Goal: Task Accomplishment & Management: Manage account settings

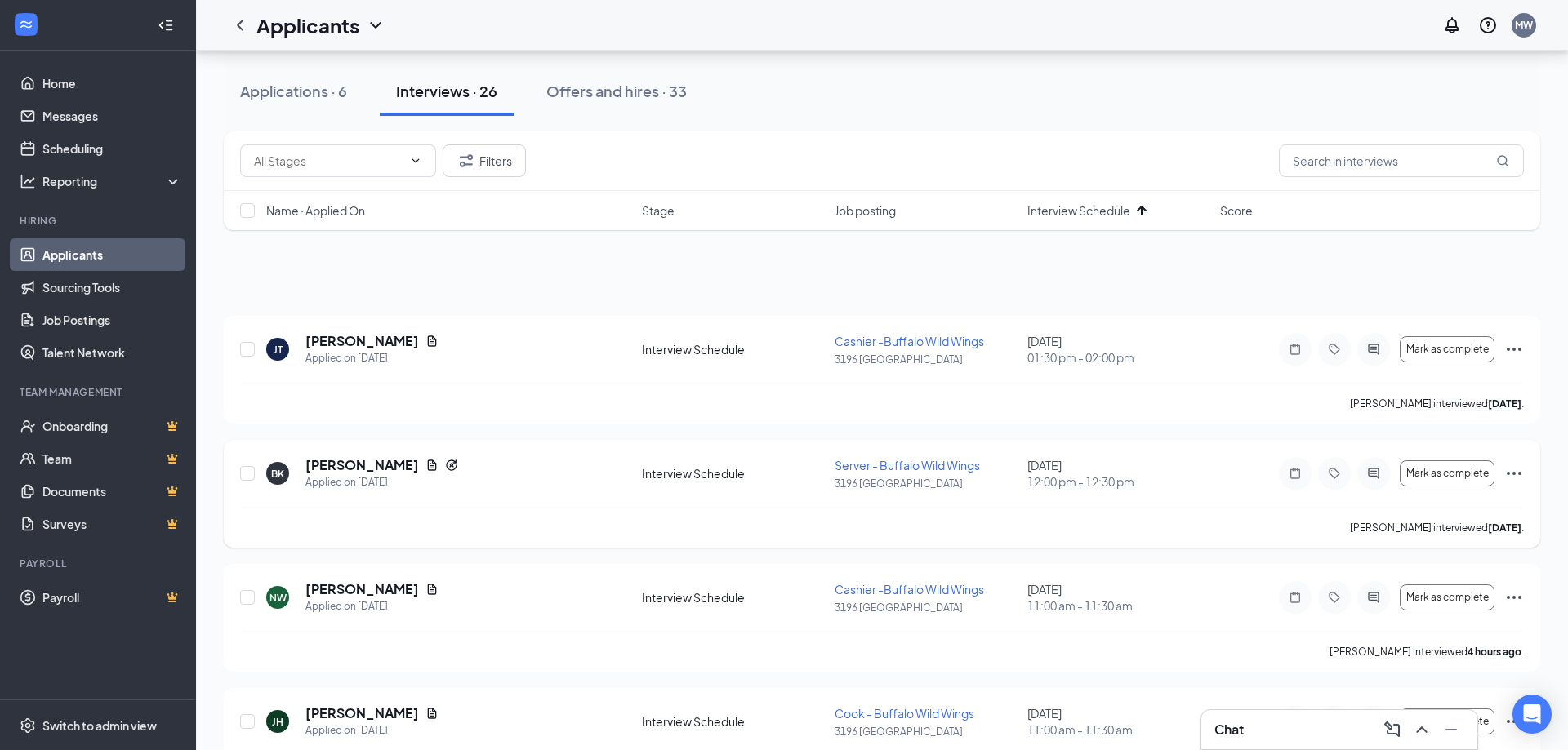
scroll to position [249, 0]
click at [1509, 343] on icon "Ellipses" at bounding box center [1513, 348] width 20 height 20
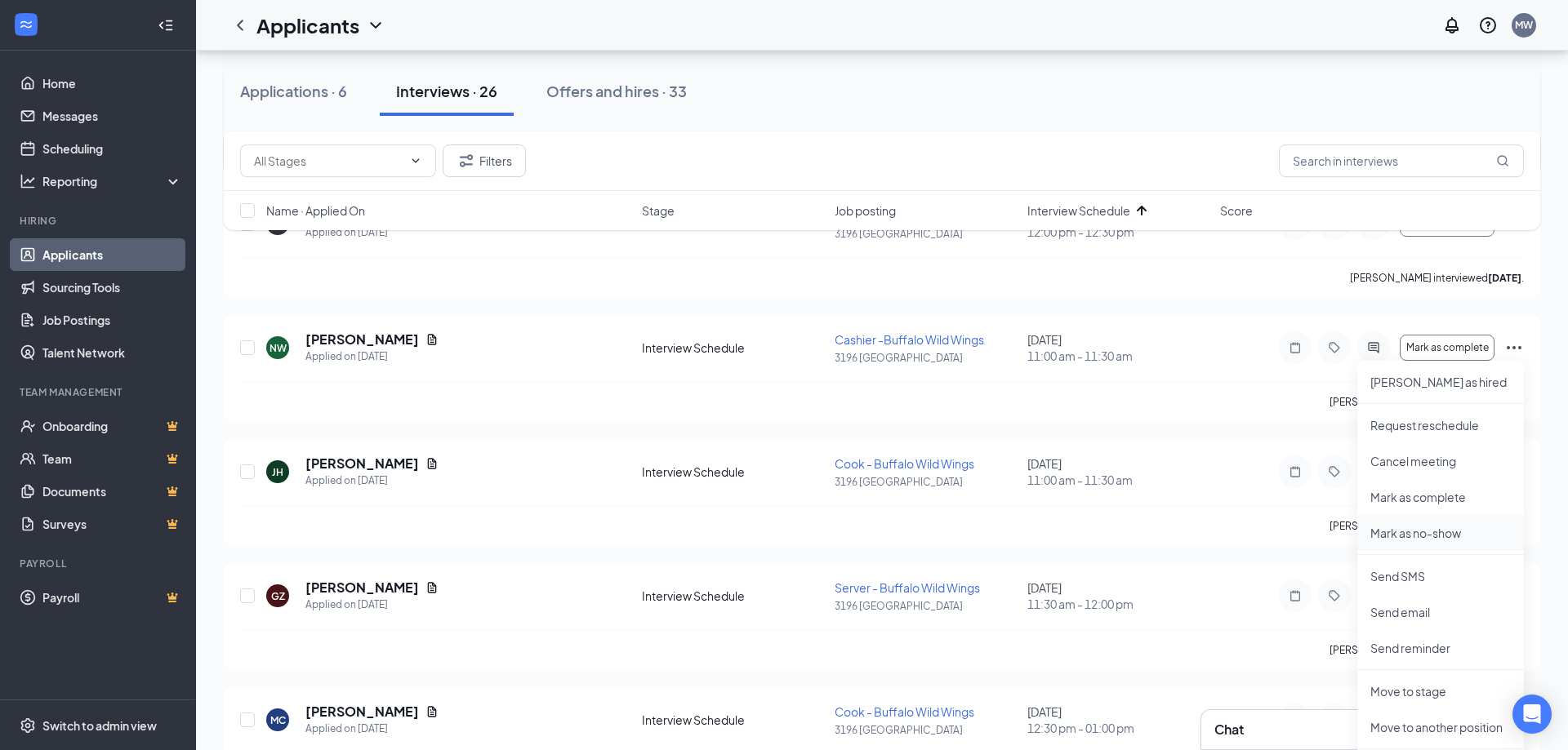
click at [1436, 534] on p "Mark as no-show" at bounding box center [1440, 533] width 141 height 17
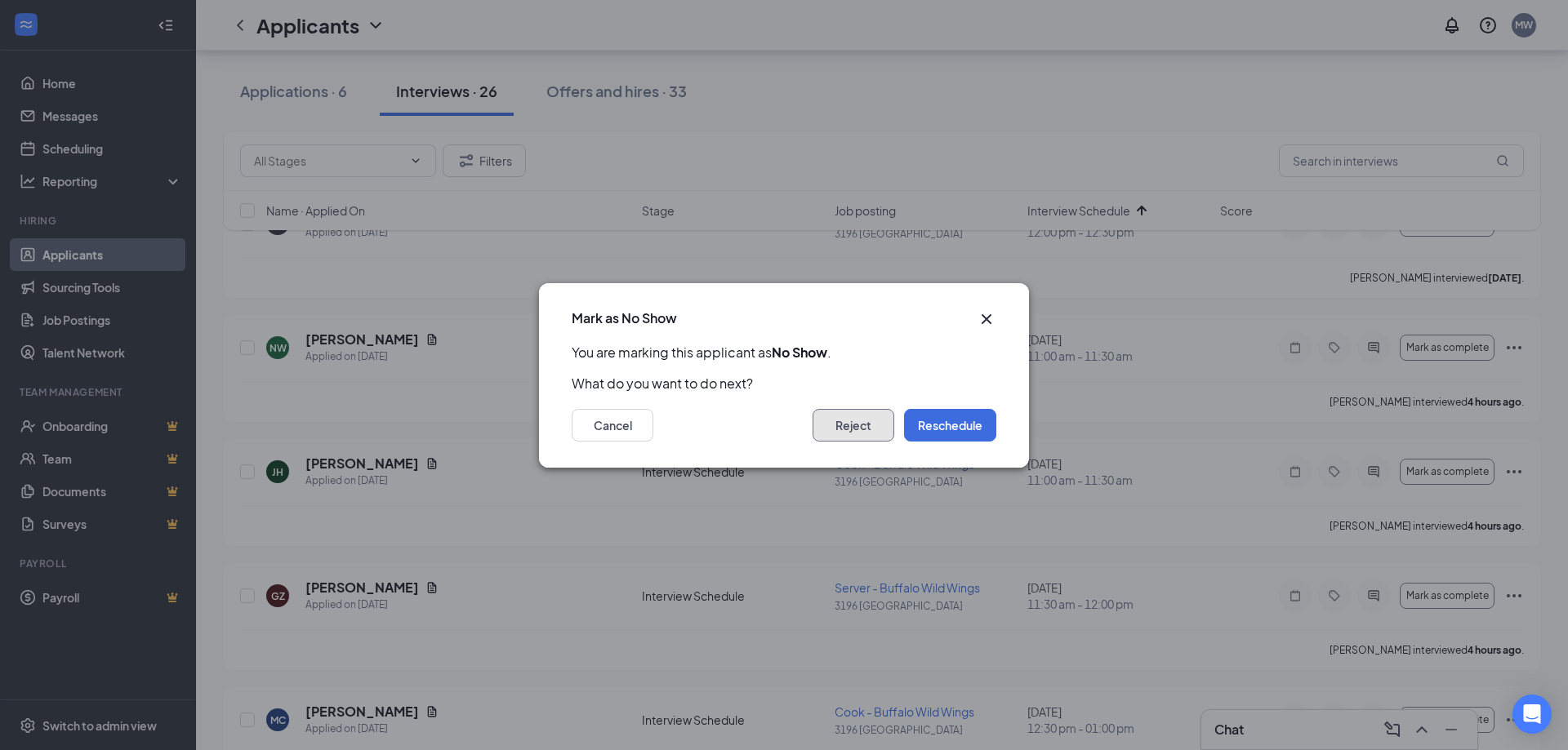
click at [873, 432] on button "Reject" at bounding box center [854, 426] width 82 height 33
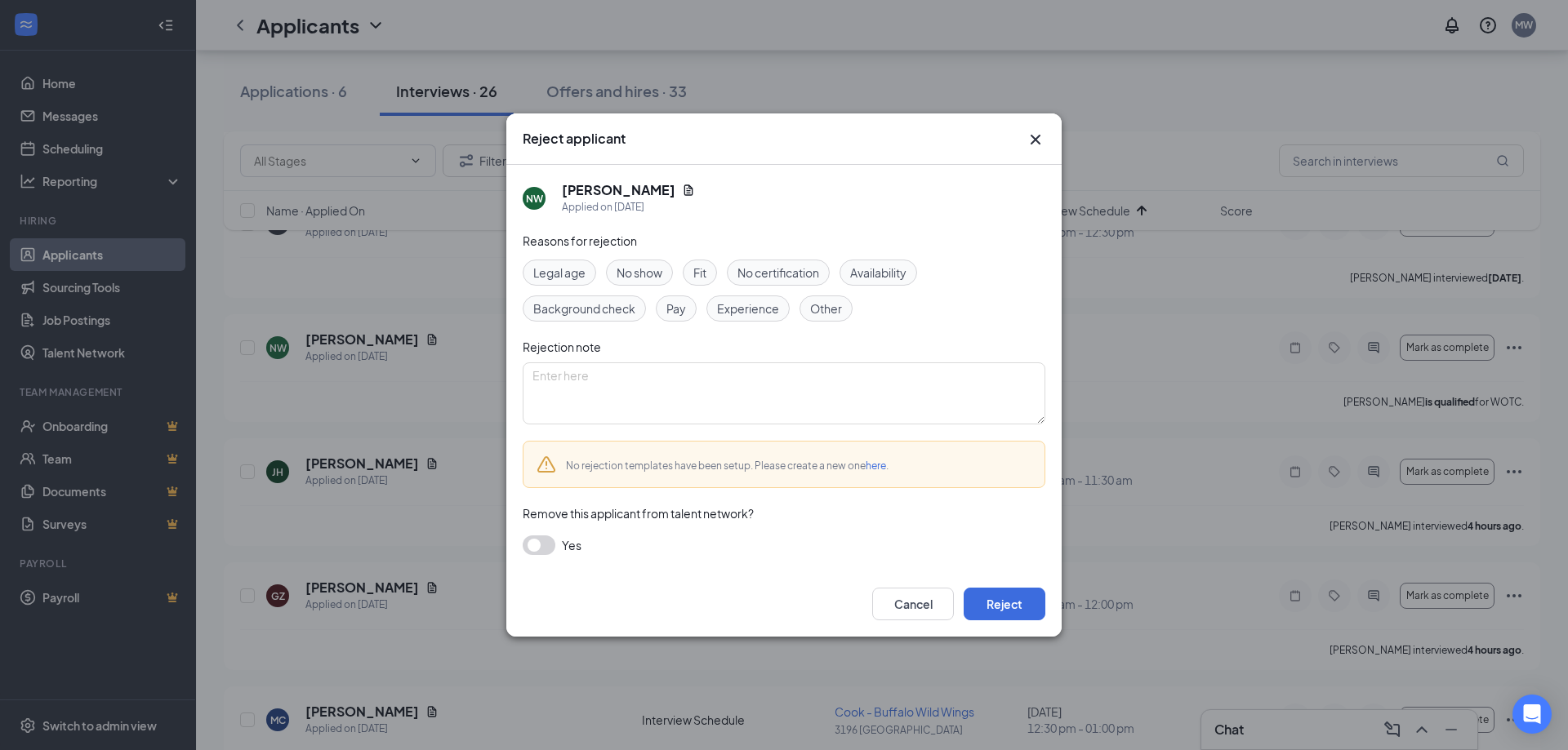
click at [637, 278] on span "No show" at bounding box center [639, 272] width 46 height 18
click at [641, 278] on span "No show" at bounding box center [639, 272] width 46 height 18
click at [653, 269] on span "No show" at bounding box center [639, 272] width 46 height 18
click at [678, 331] on div "Reasons for rejection Legal age No show Fit No certification Availability Backg…" at bounding box center [783, 402] width 522 height 340
click at [747, 393] on textarea at bounding box center [783, 393] width 522 height 62
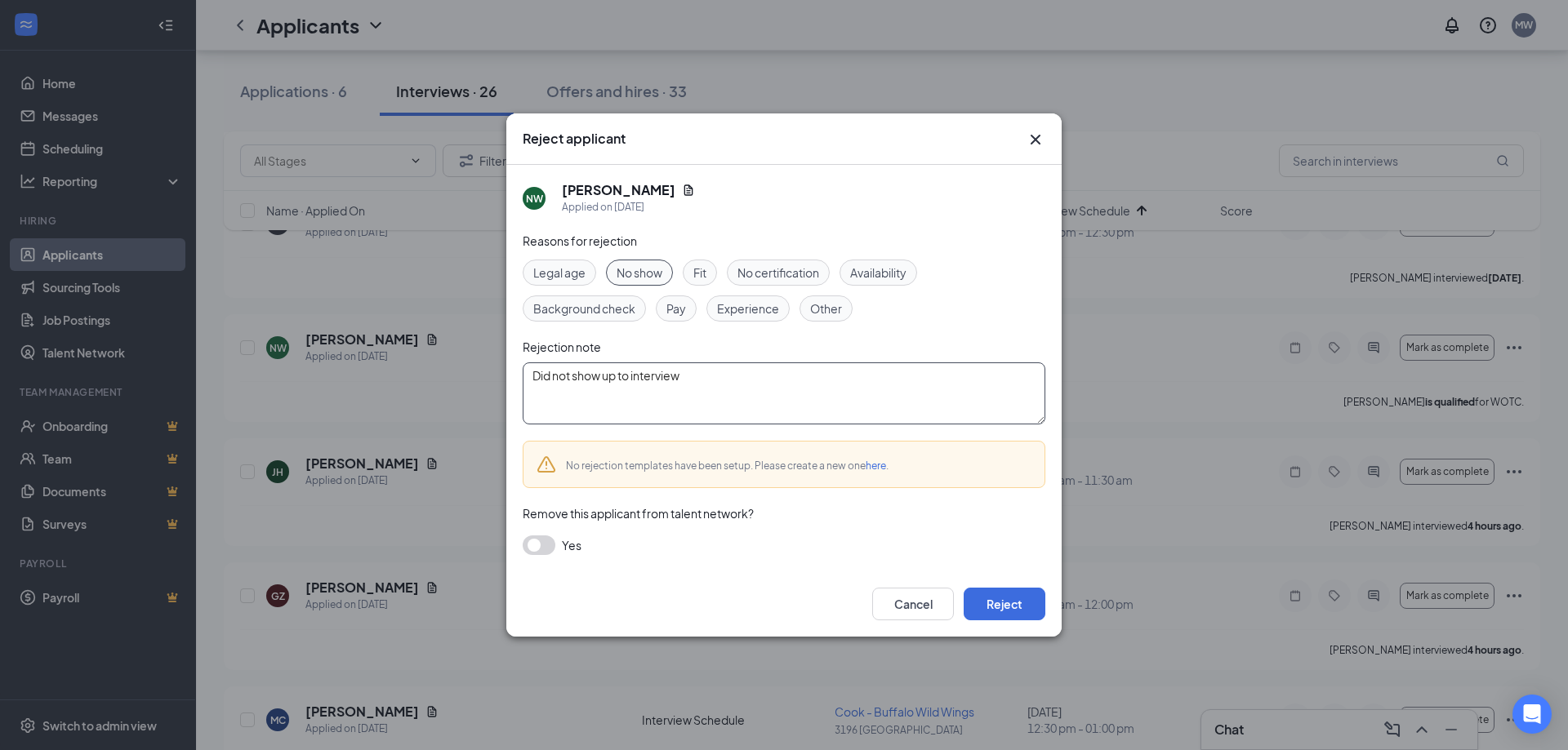
drag, startPoint x: 701, startPoint y: 374, endPoint x: 489, endPoint y: 383, distance: 212.2
click at [522, 383] on textarea "Did not show up to interview" at bounding box center [783, 393] width 522 height 62
click at [549, 379] on textarea "Did not show up to interview" at bounding box center [783, 393] width 522 height 62
click at [739, 374] on textarea "Applicant did not show up to interview" at bounding box center [783, 393] width 522 height 62
drag, startPoint x: 738, startPoint y: 378, endPoint x: 529, endPoint y: 391, distance: 209.4
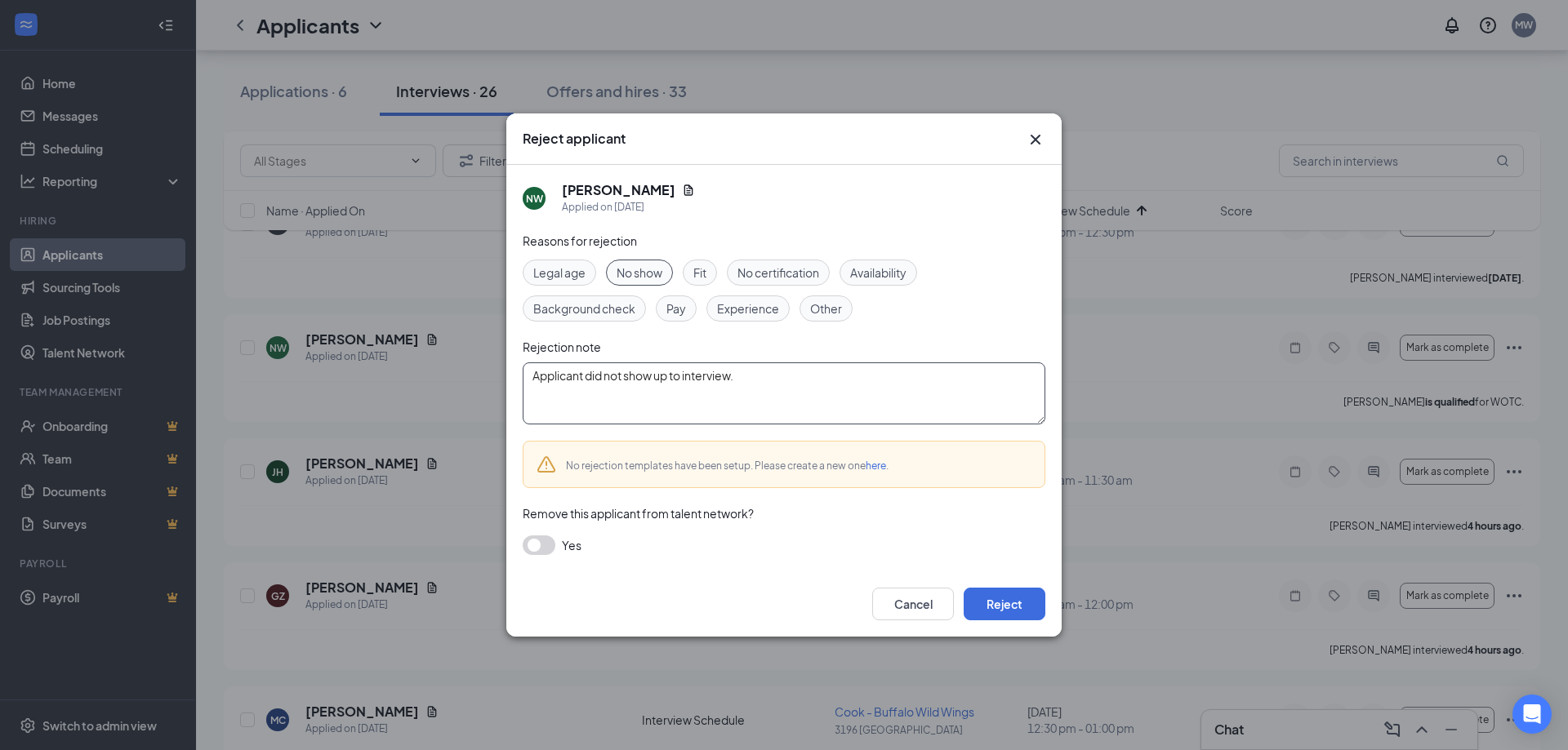
click at [529, 391] on textarea "Applicant did not show up to interview." at bounding box center [783, 393] width 522 height 62
type textarea "Applicant did not show up to interview."
click at [940, 321] on div "Legal age No show Fit No certification Availability Background check Pay Experi…" at bounding box center [783, 290] width 522 height 62
click at [998, 596] on button "Reject" at bounding box center [1004, 604] width 82 height 33
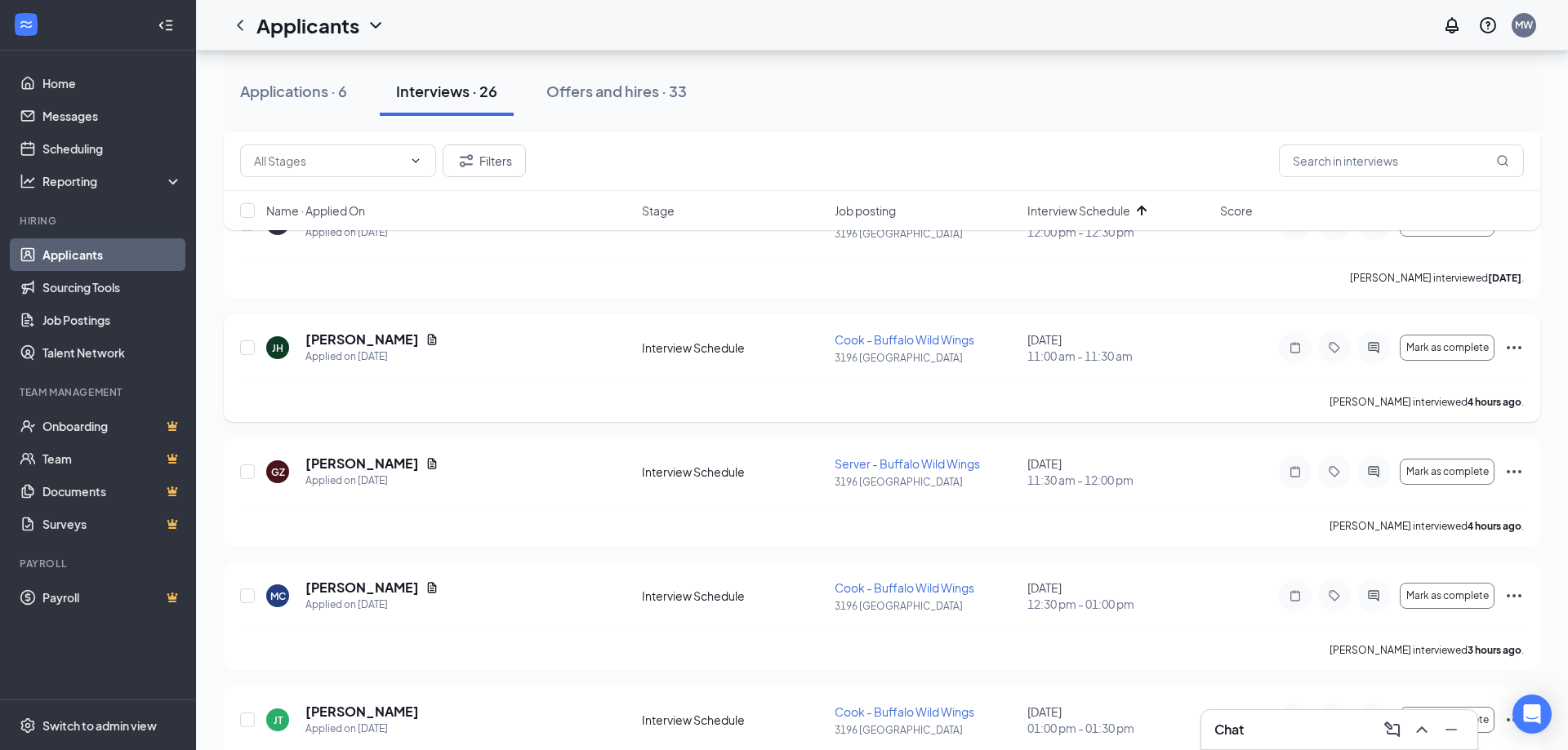
click at [1516, 345] on icon "Ellipses" at bounding box center [1513, 348] width 20 height 20
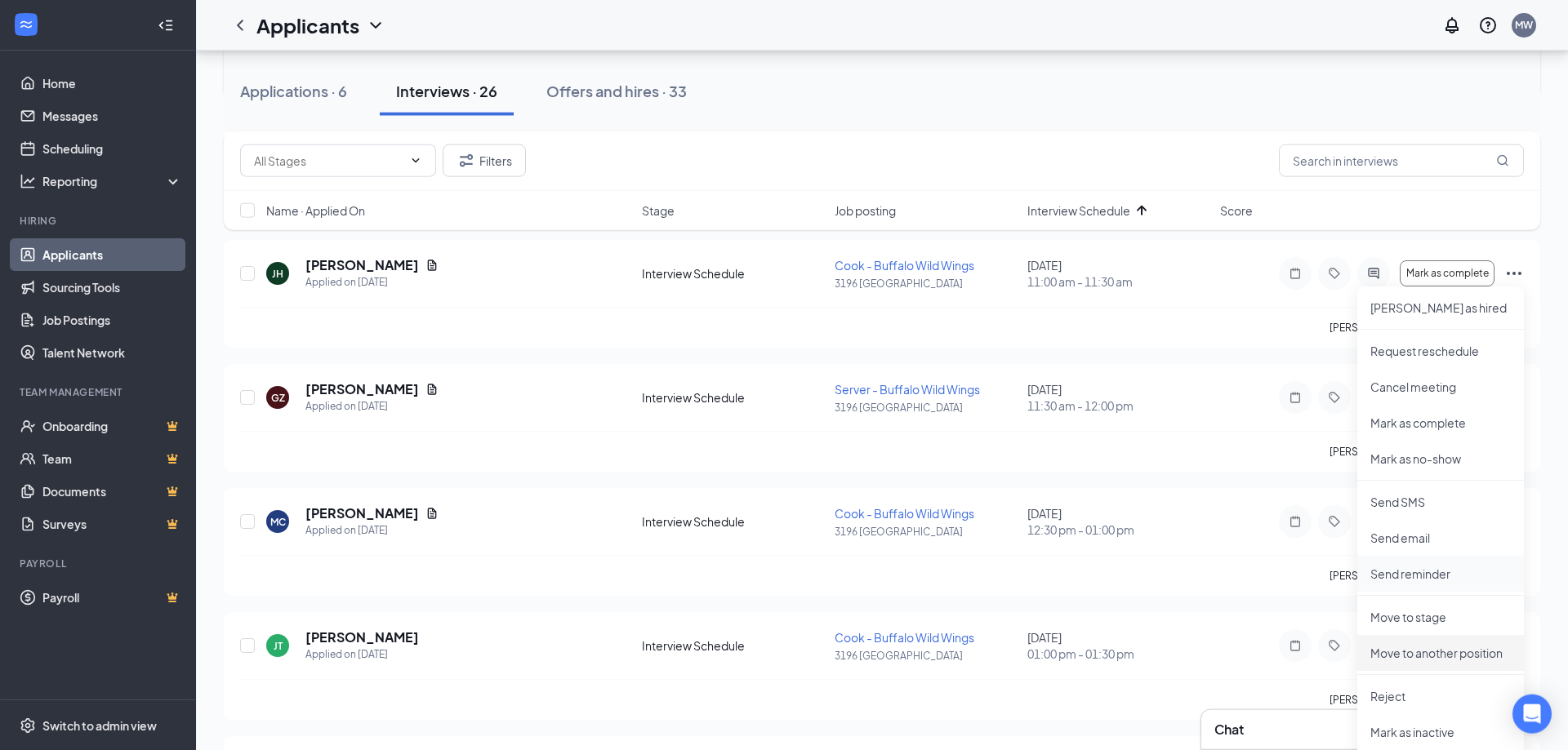
scroll to position [333, 0]
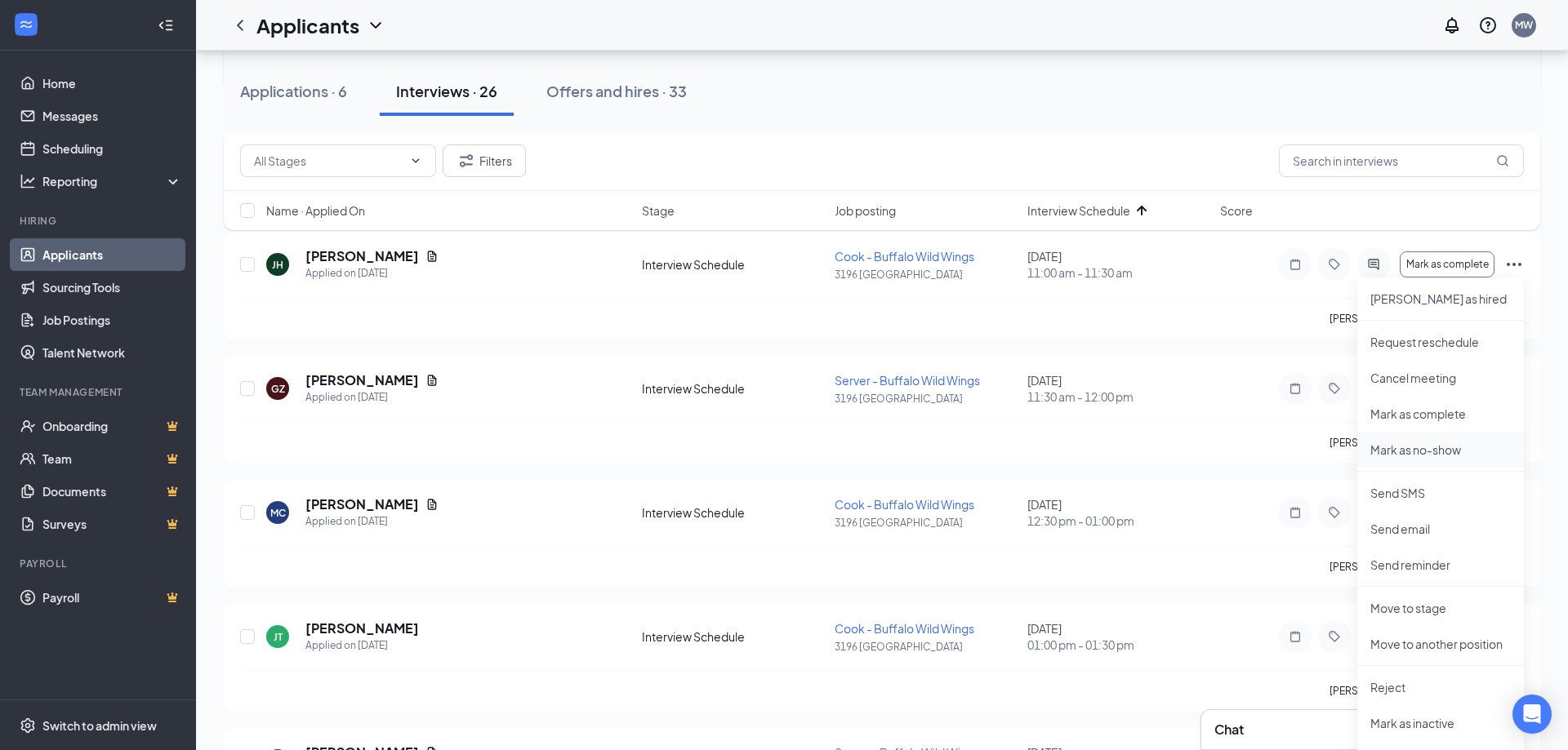
click at [1422, 452] on p "Mark as no-show" at bounding box center [1440, 449] width 141 height 17
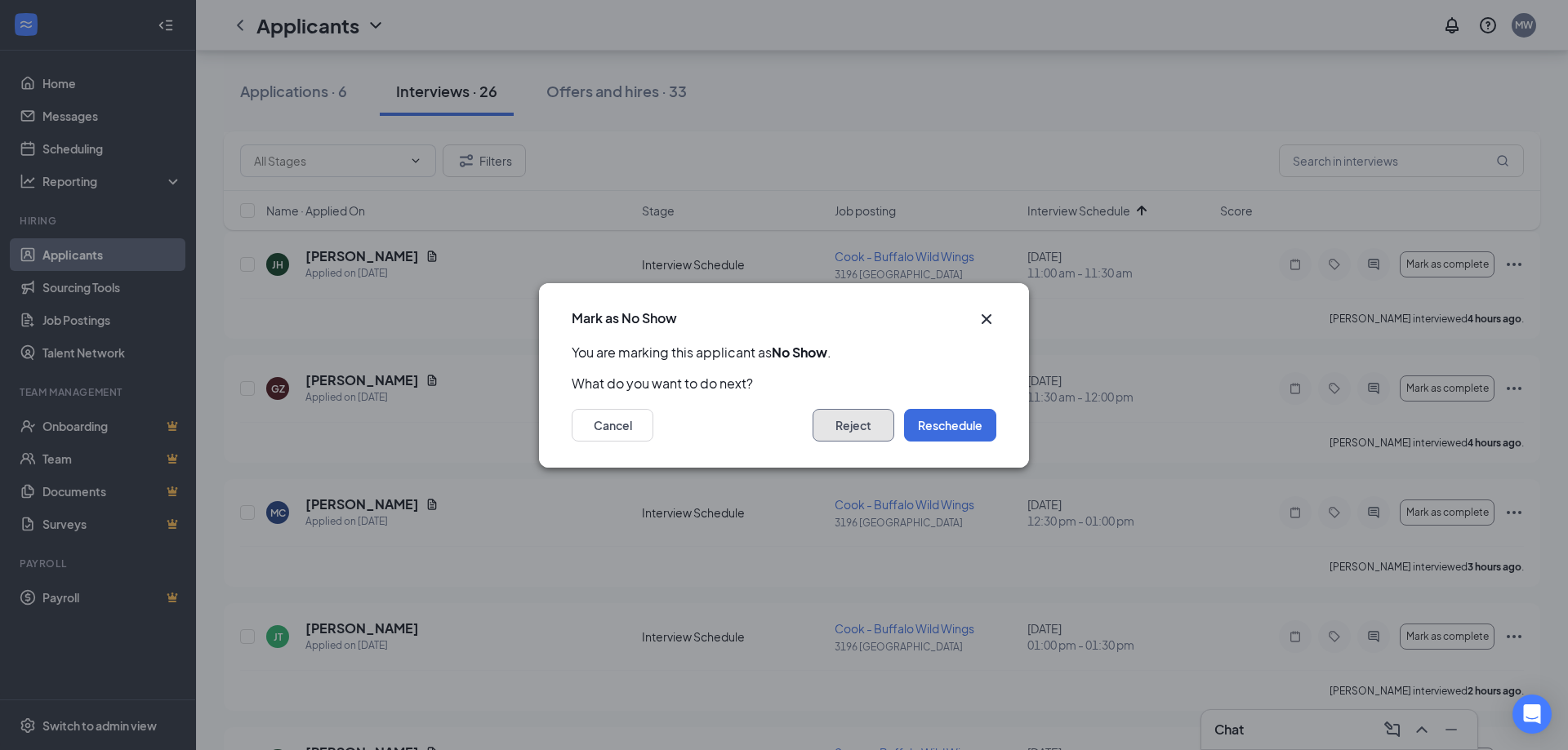
click at [869, 426] on button "Reject" at bounding box center [854, 426] width 82 height 33
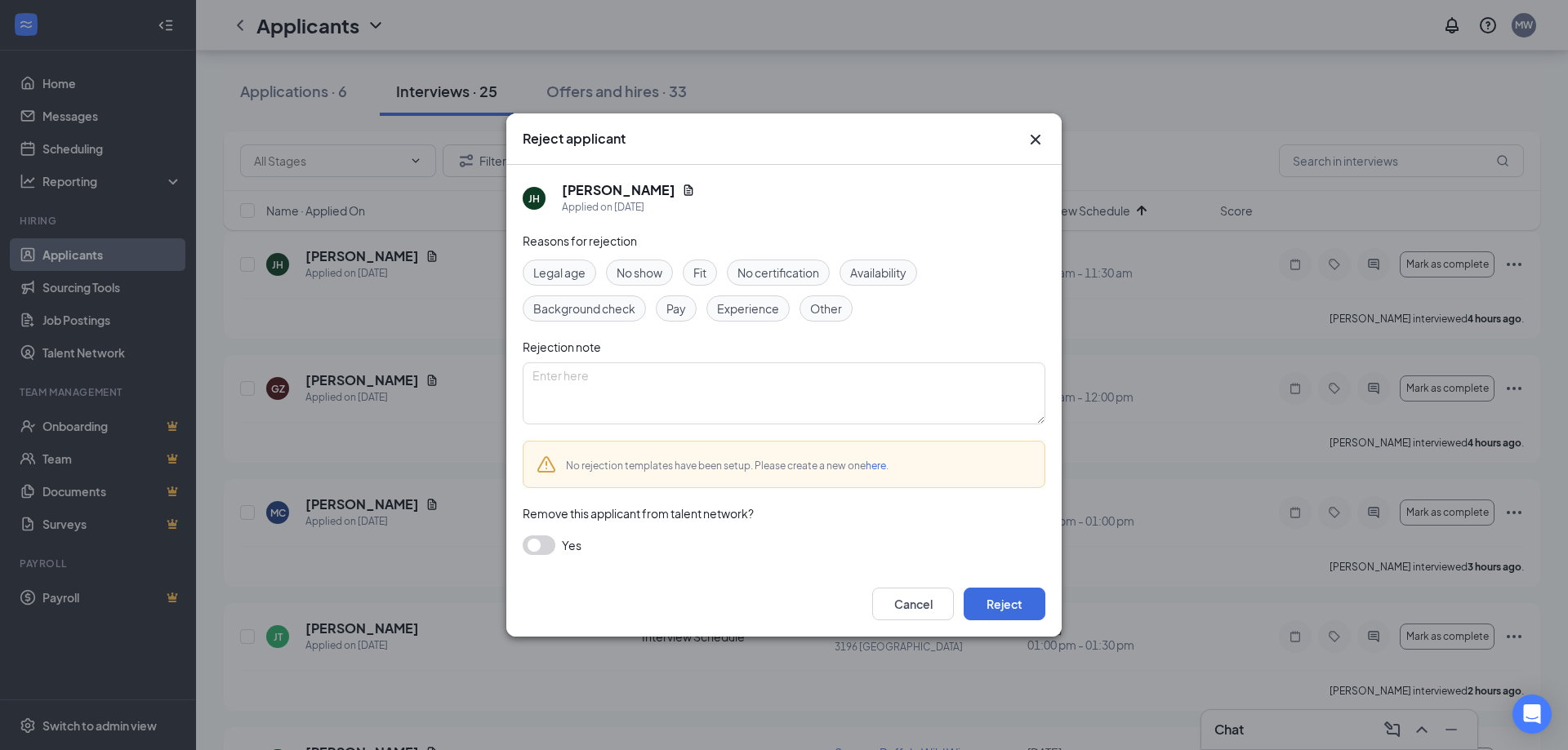
click at [645, 273] on span "No show" at bounding box center [639, 272] width 46 height 18
click at [655, 368] on textarea at bounding box center [783, 393] width 522 height 62
paste textarea "Applicant did not show up to interview."
type textarea "Applicant did not show up to interview."
click at [1010, 601] on button "Reject" at bounding box center [1004, 604] width 82 height 33
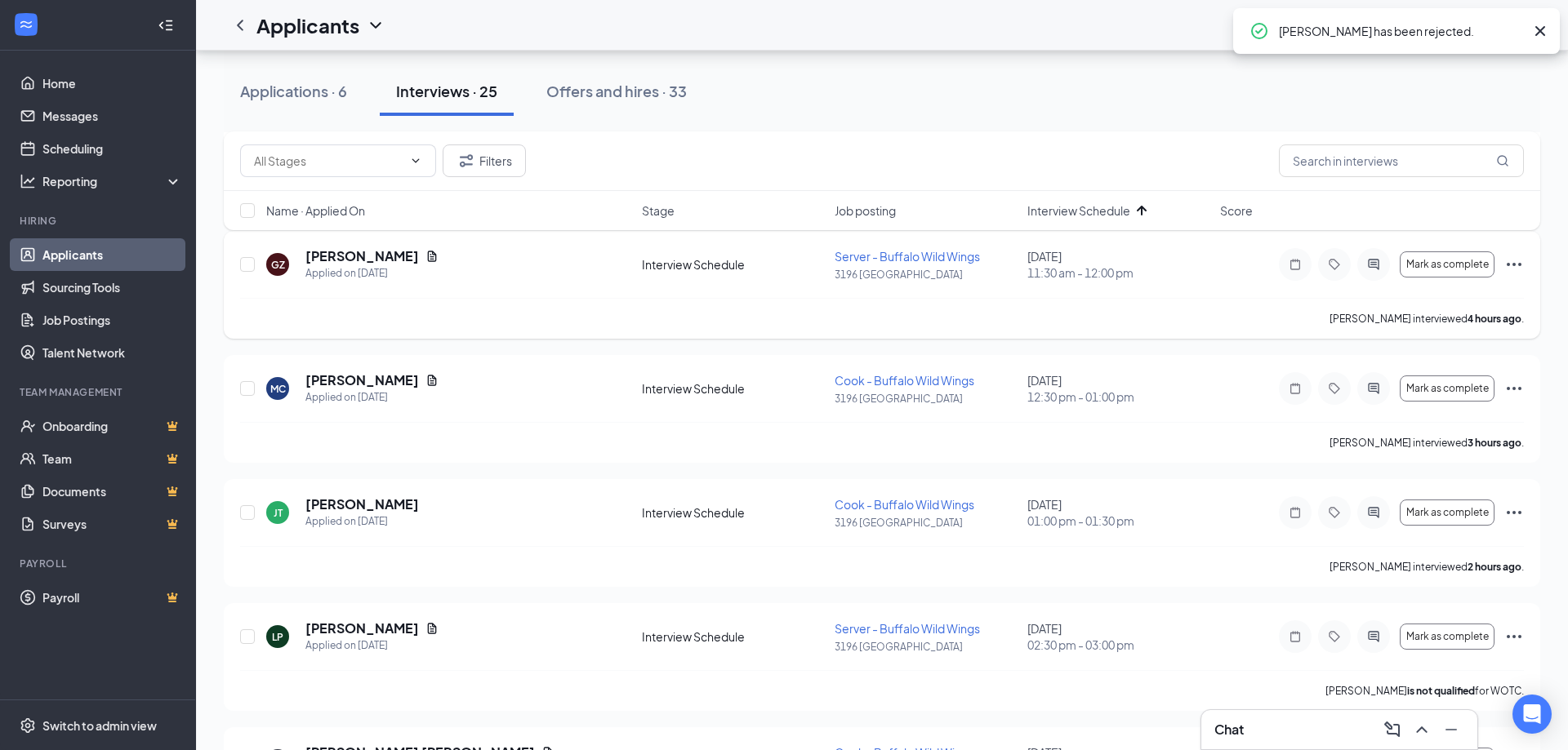
click at [1518, 265] on icon "Ellipses" at bounding box center [1513, 264] width 20 height 20
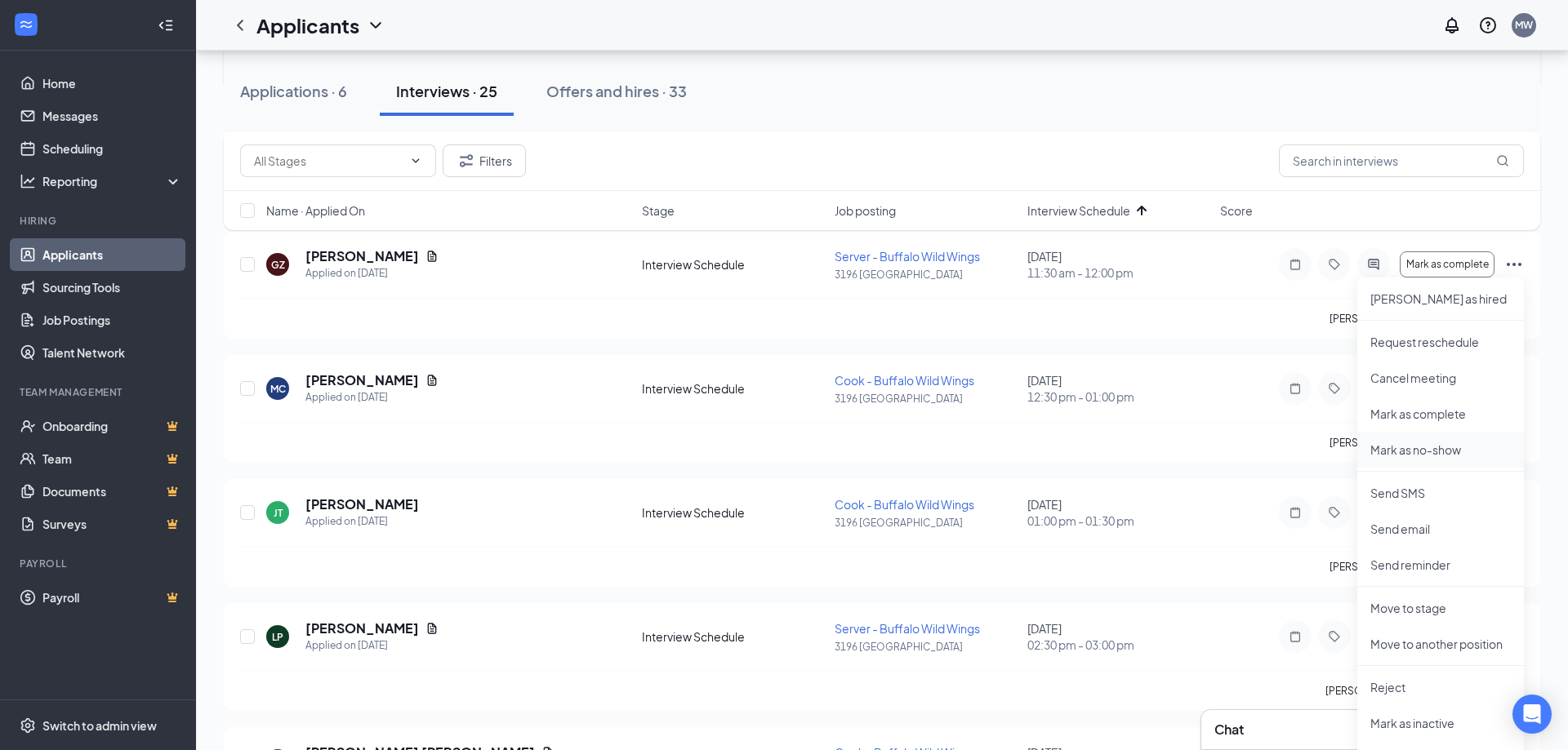
click at [1437, 453] on p "Mark as no-show" at bounding box center [1440, 449] width 141 height 17
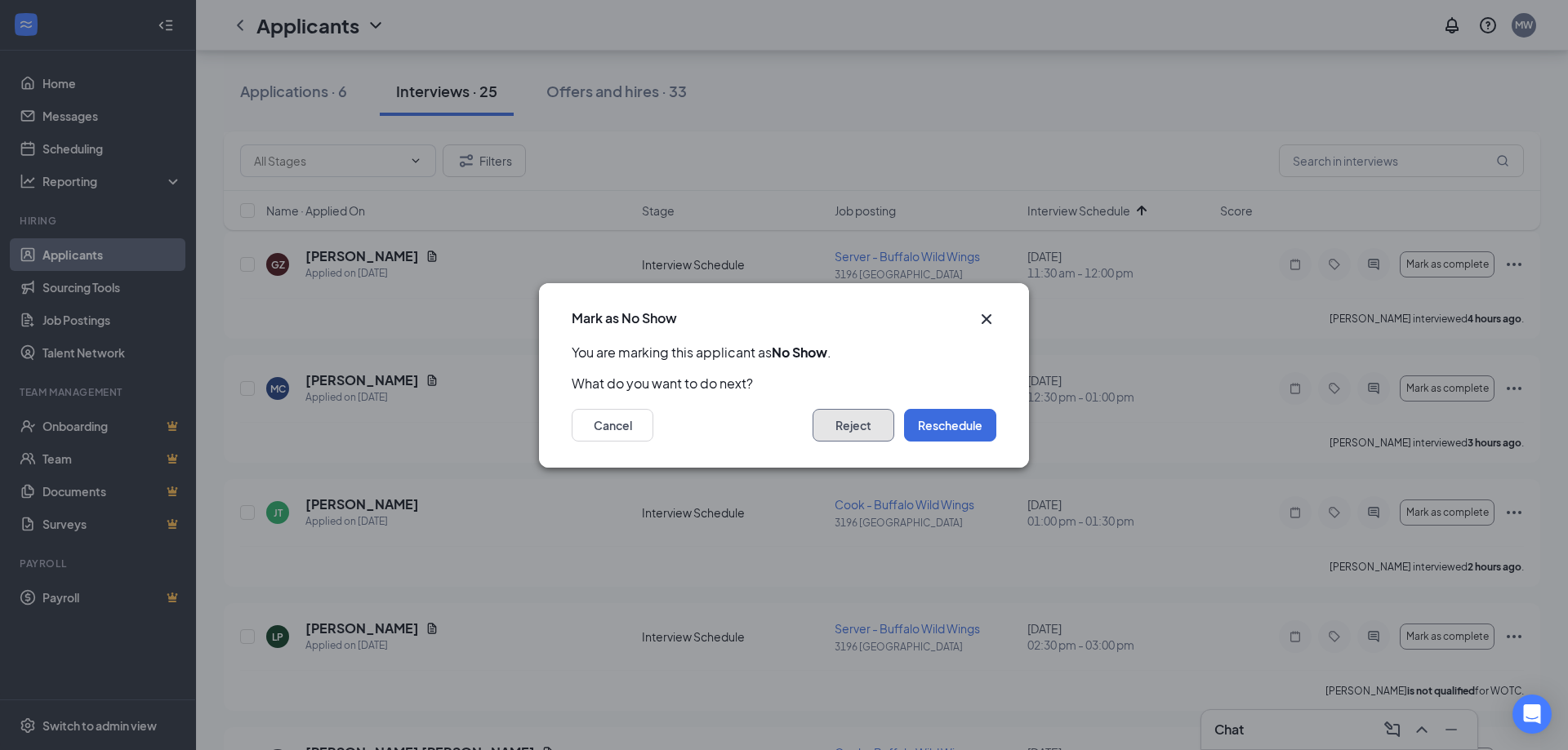
click at [866, 419] on button "Reject" at bounding box center [854, 426] width 82 height 33
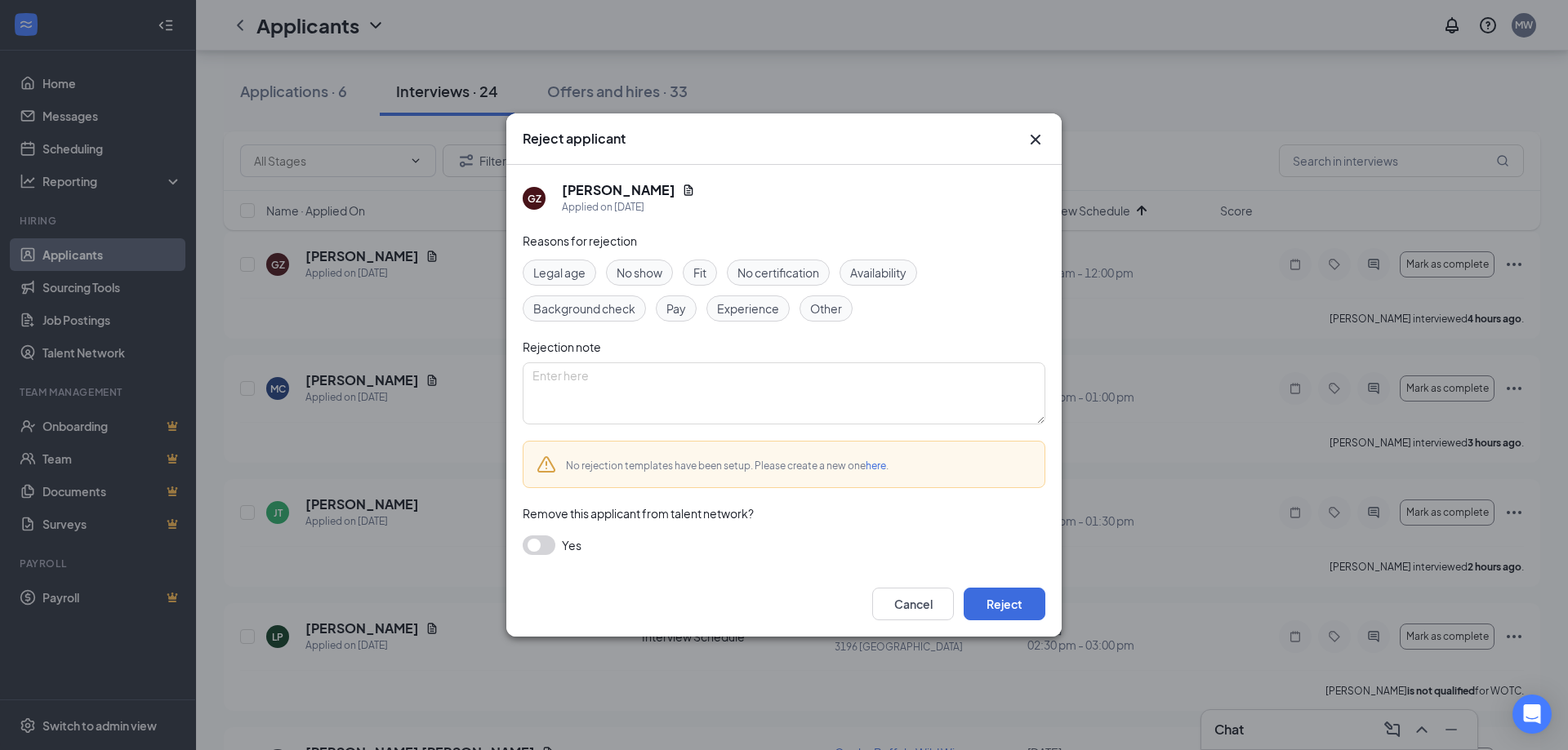
click at [640, 277] on span "No show" at bounding box center [639, 272] width 46 height 18
click at [659, 370] on textarea at bounding box center [783, 393] width 522 height 62
paste textarea "Applicant did not show up to interview."
type textarea "Applicant did not show up to interview."
click at [1001, 593] on button "Reject" at bounding box center [1004, 604] width 82 height 33
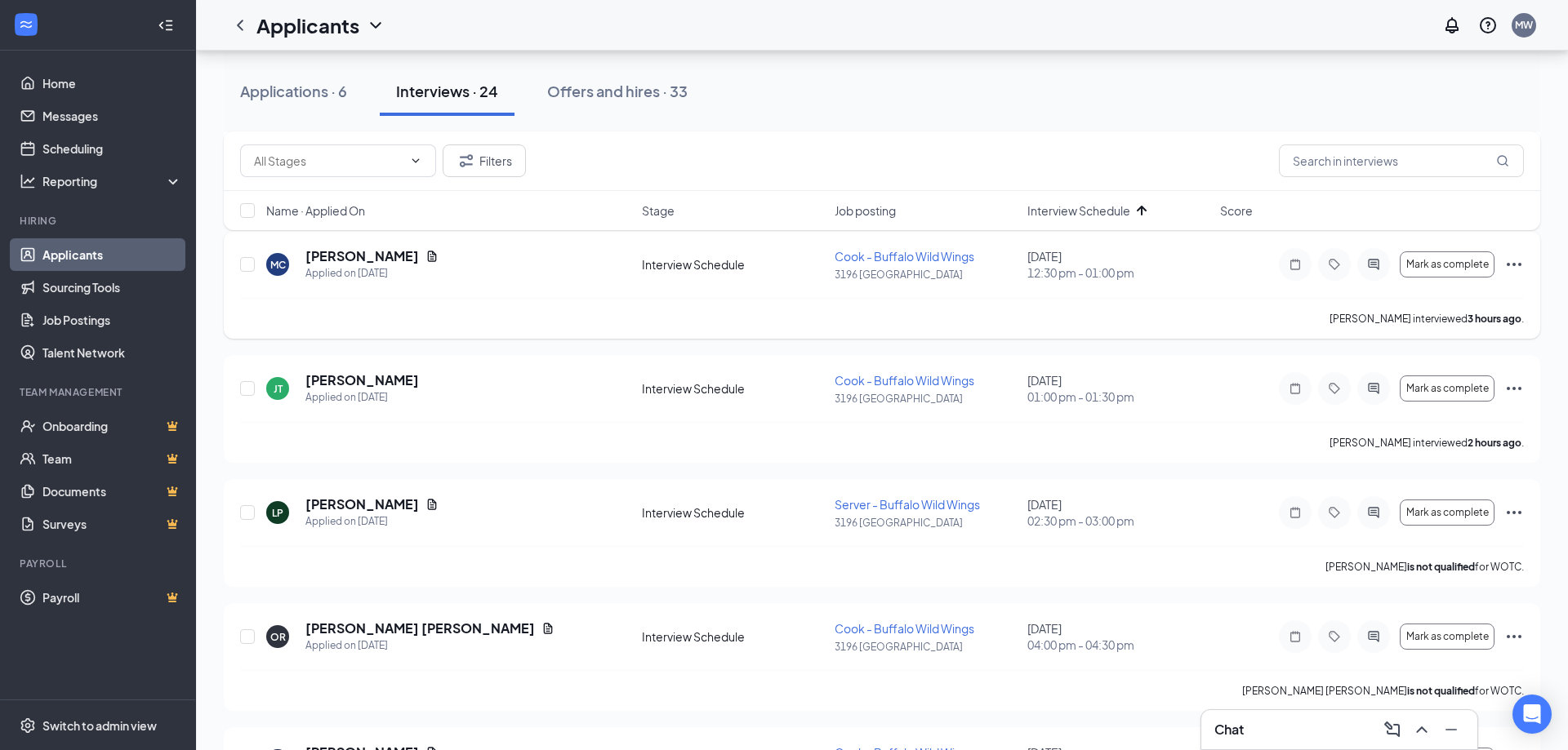
click at [1505, 264] on icon "Ellipses" at bounding box center [1513, 264] width 20 height 20
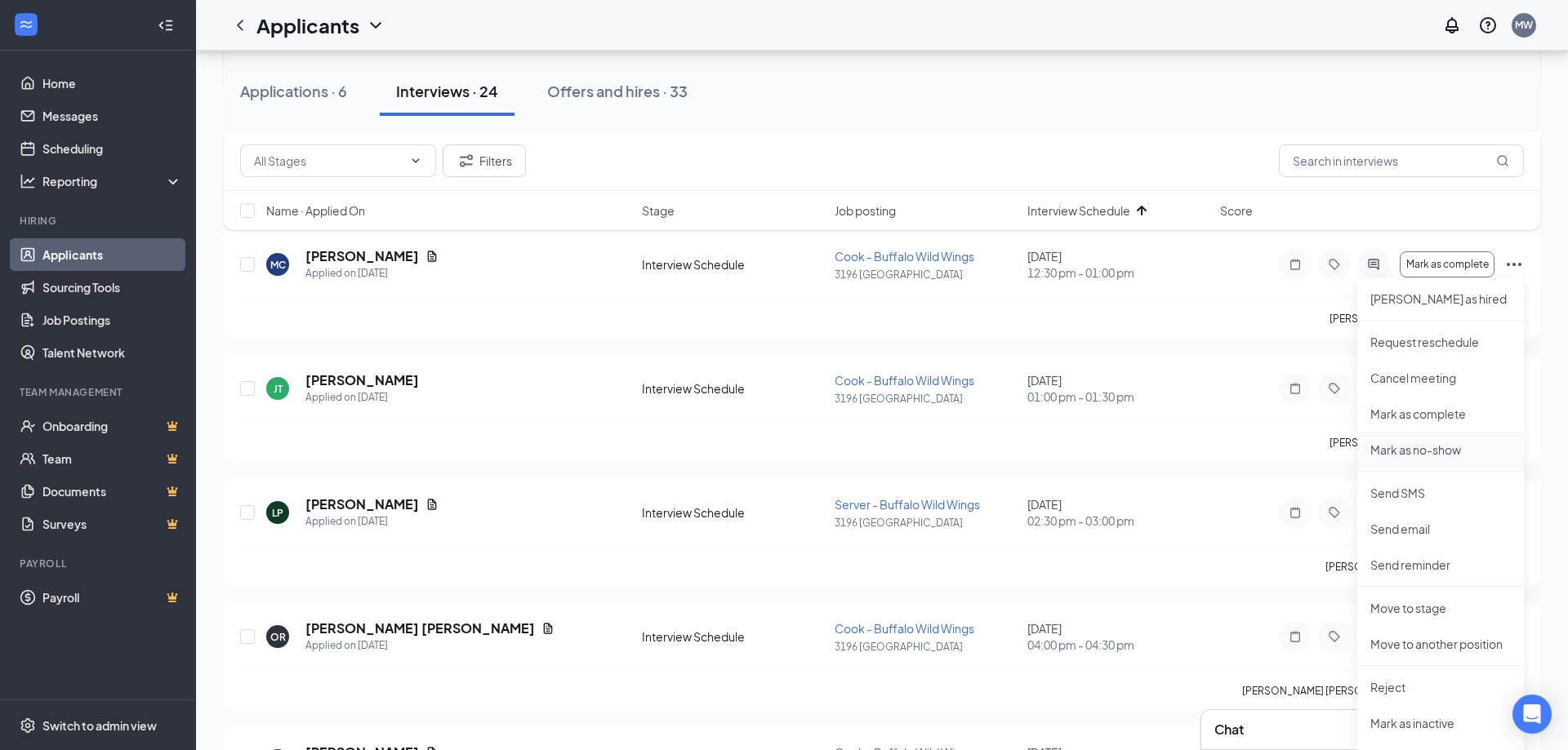
click at [1410, 443] on p "Mark as no-show" at bounding box center [1440, 449] width 141 height 17
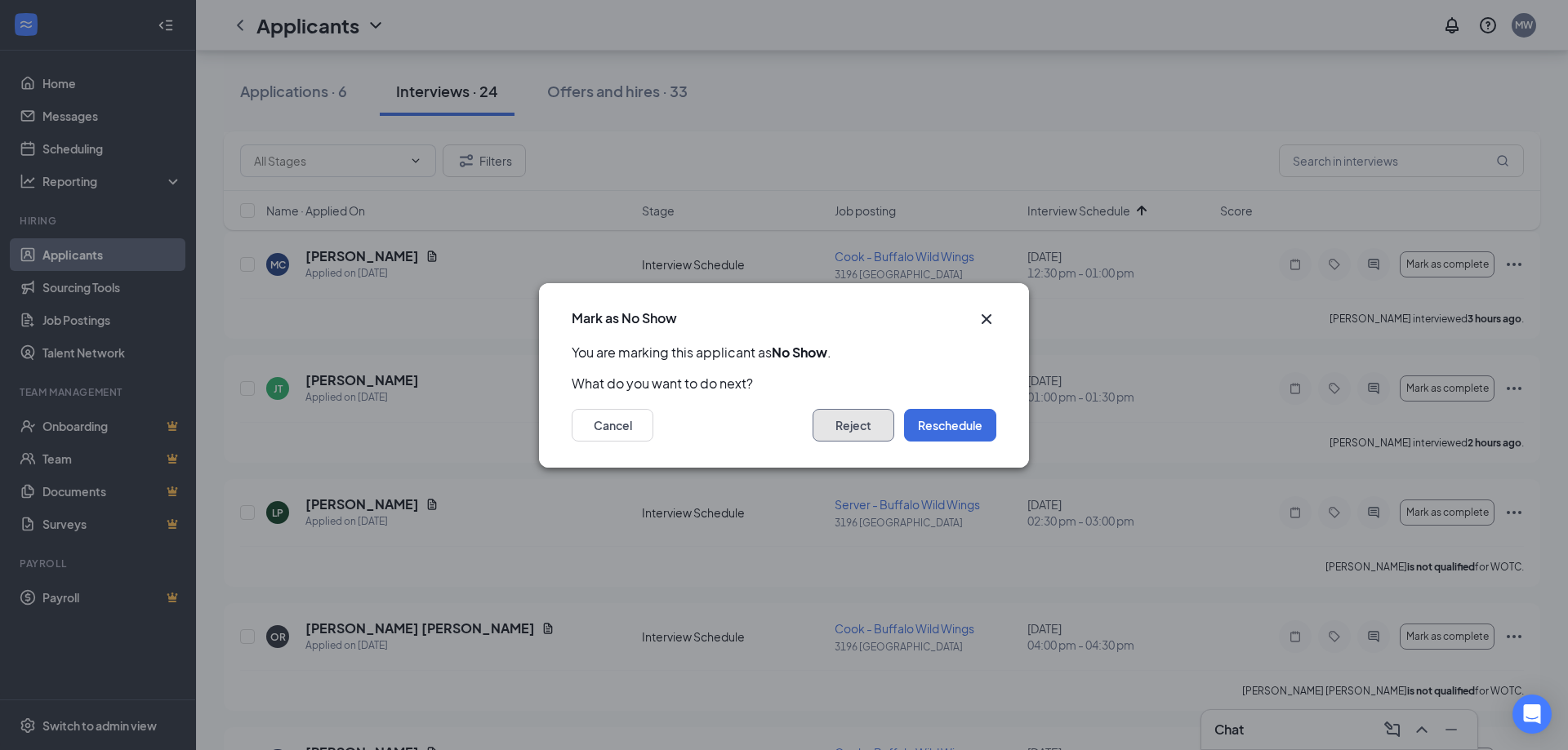
click at [860, 425] on button "Reject" at bounding box center [854, 426] width 82 height 33
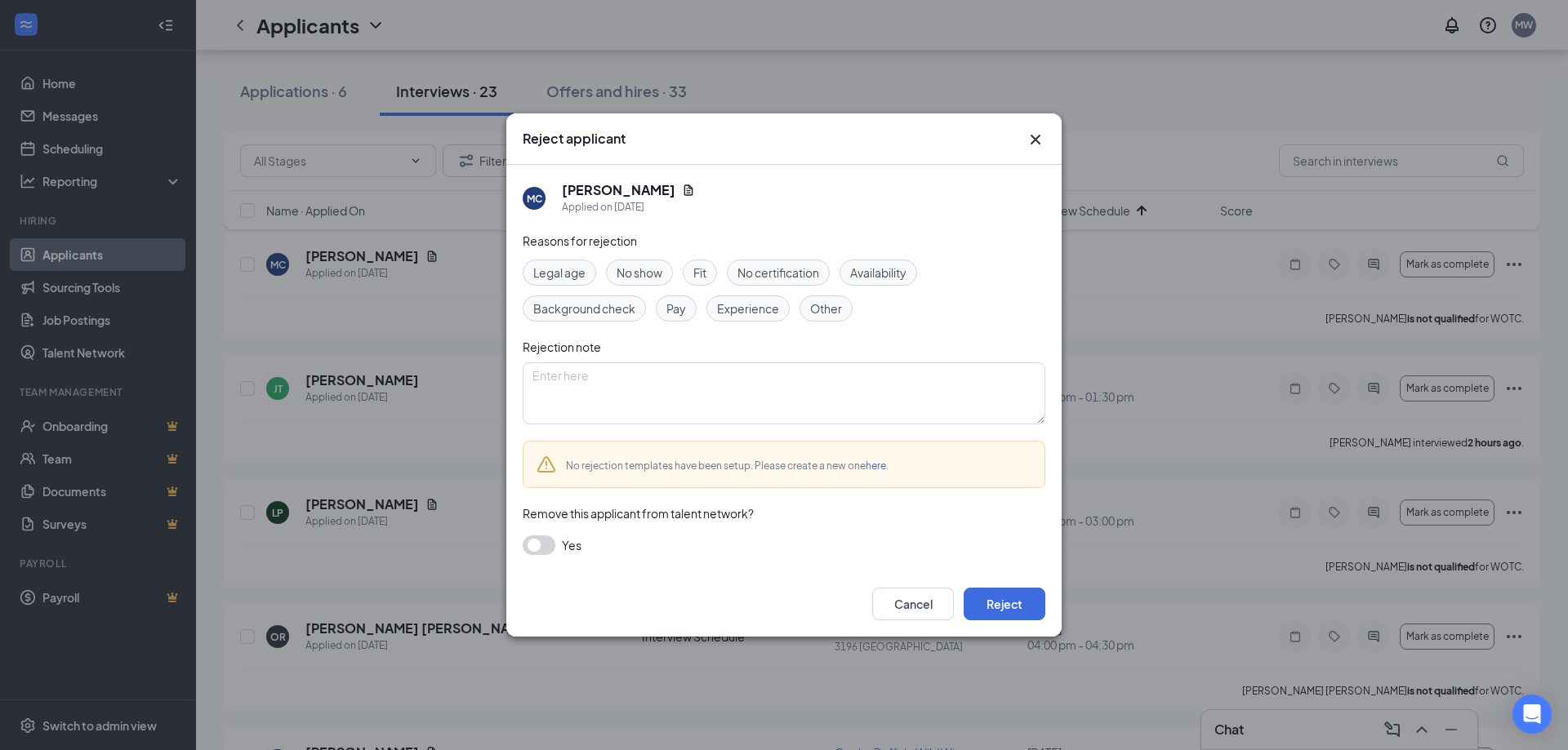
drag, startPoint x: 658, startPoint y: 261, endPoint x: 660, endPoint y: 284, distance: 23.1
click at [658, 262] on div "No show" at bounding box center [639, 273] width 67 height 26
click at [674, 377] on textarea at bounding box center [783, 393] width 522 height 62
paste textarea "Applicant did not show up to interview."
type textarea "Applicant did not show up to interview."
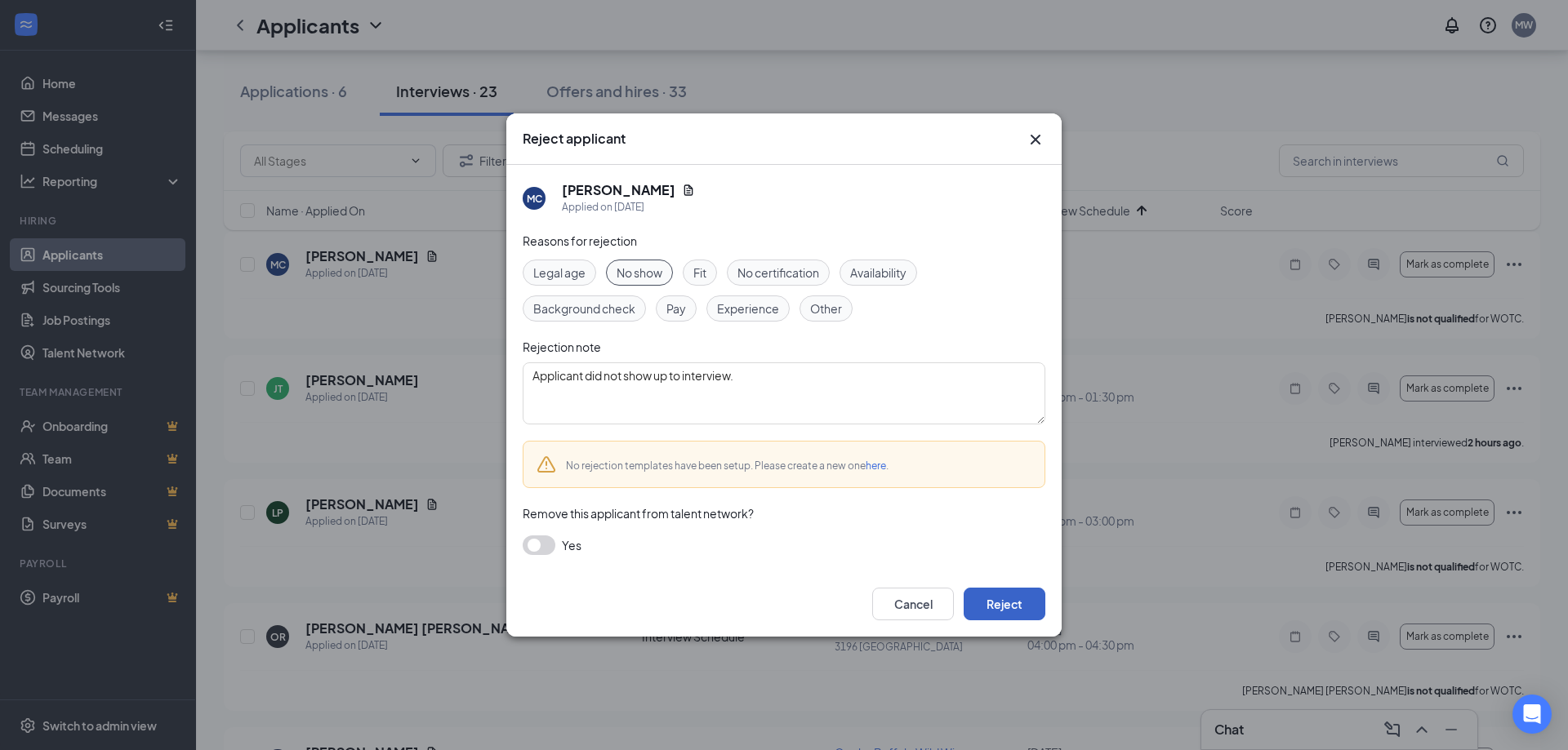
click at [1022, 608] on button "Reject" at bounding box center [1004, 604] width 82 height 33
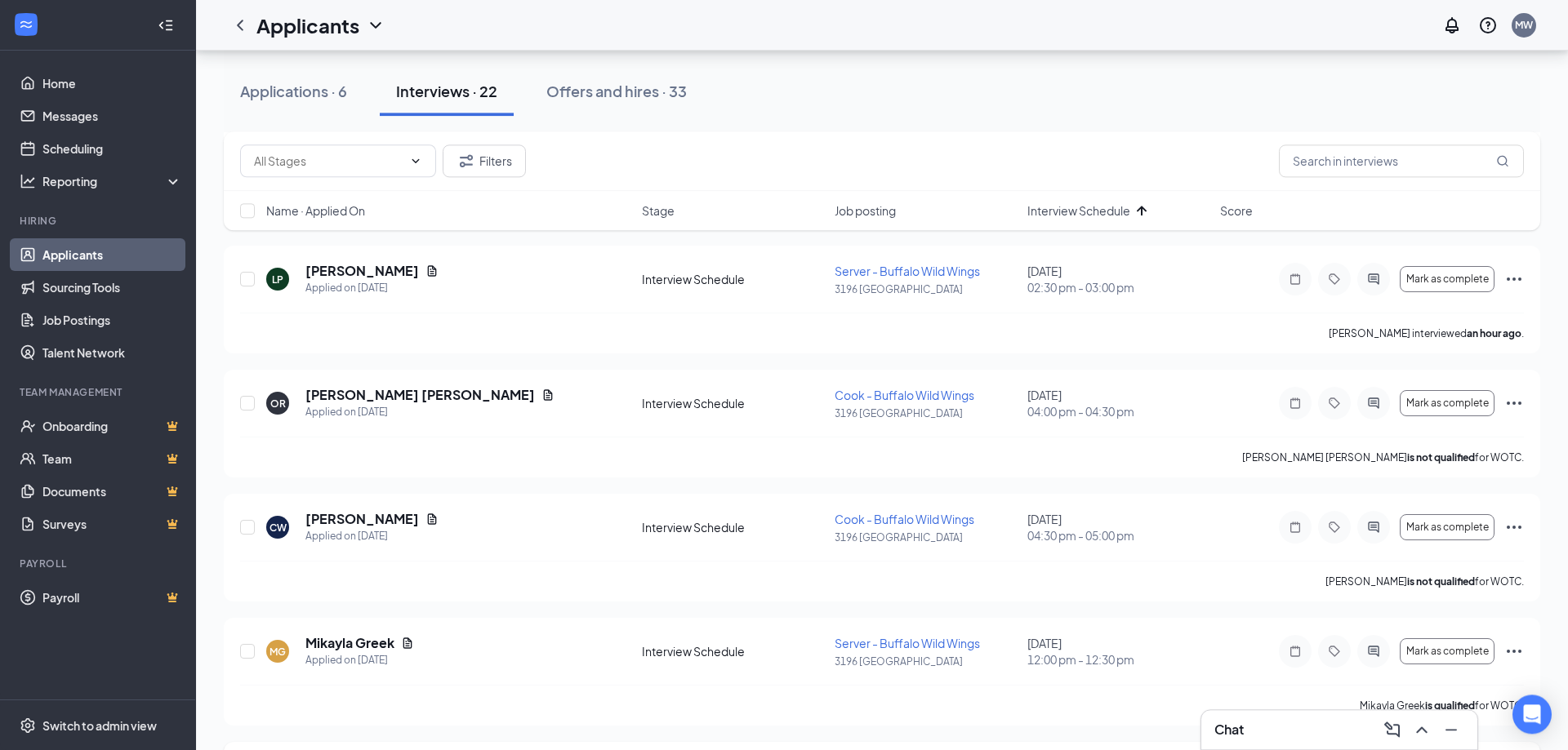
scroll to position [416, 0]
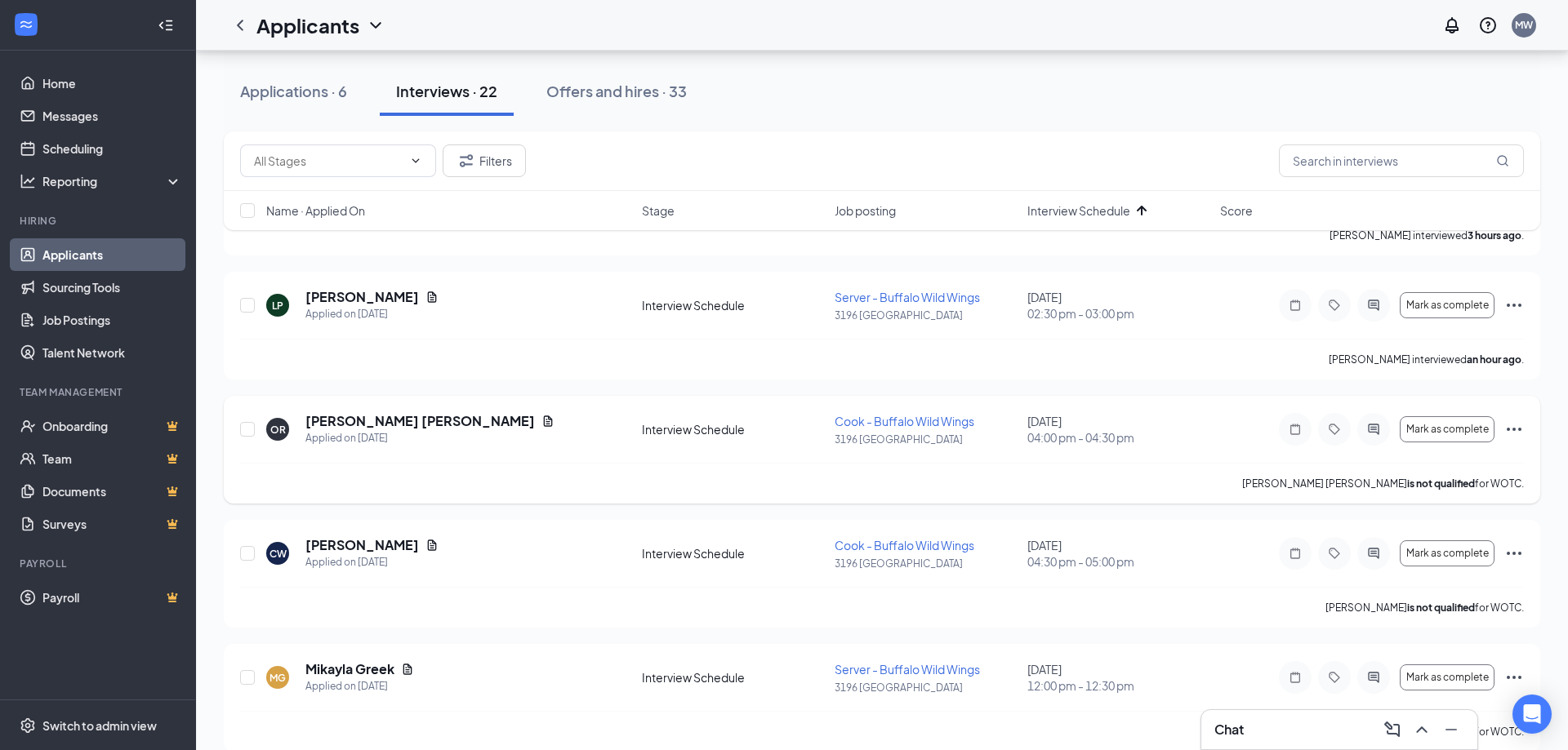
click at [1518, 430] on icon "Ellipses" at bounding box center [1513, 429] width 20 height 20
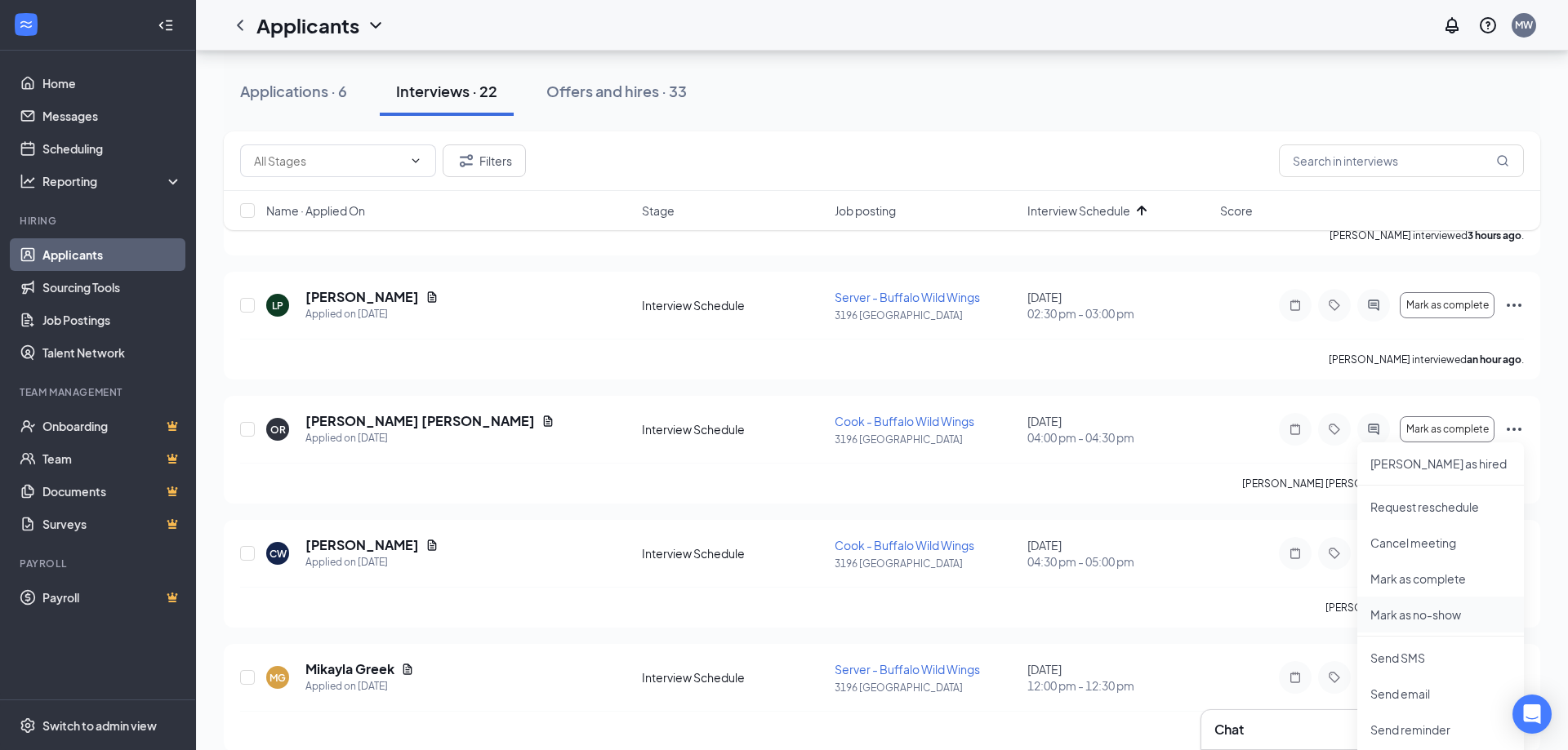
click at [1439, 617] on p "Mark as no-show" at bounding box center [1440, 614] width 141 height 17
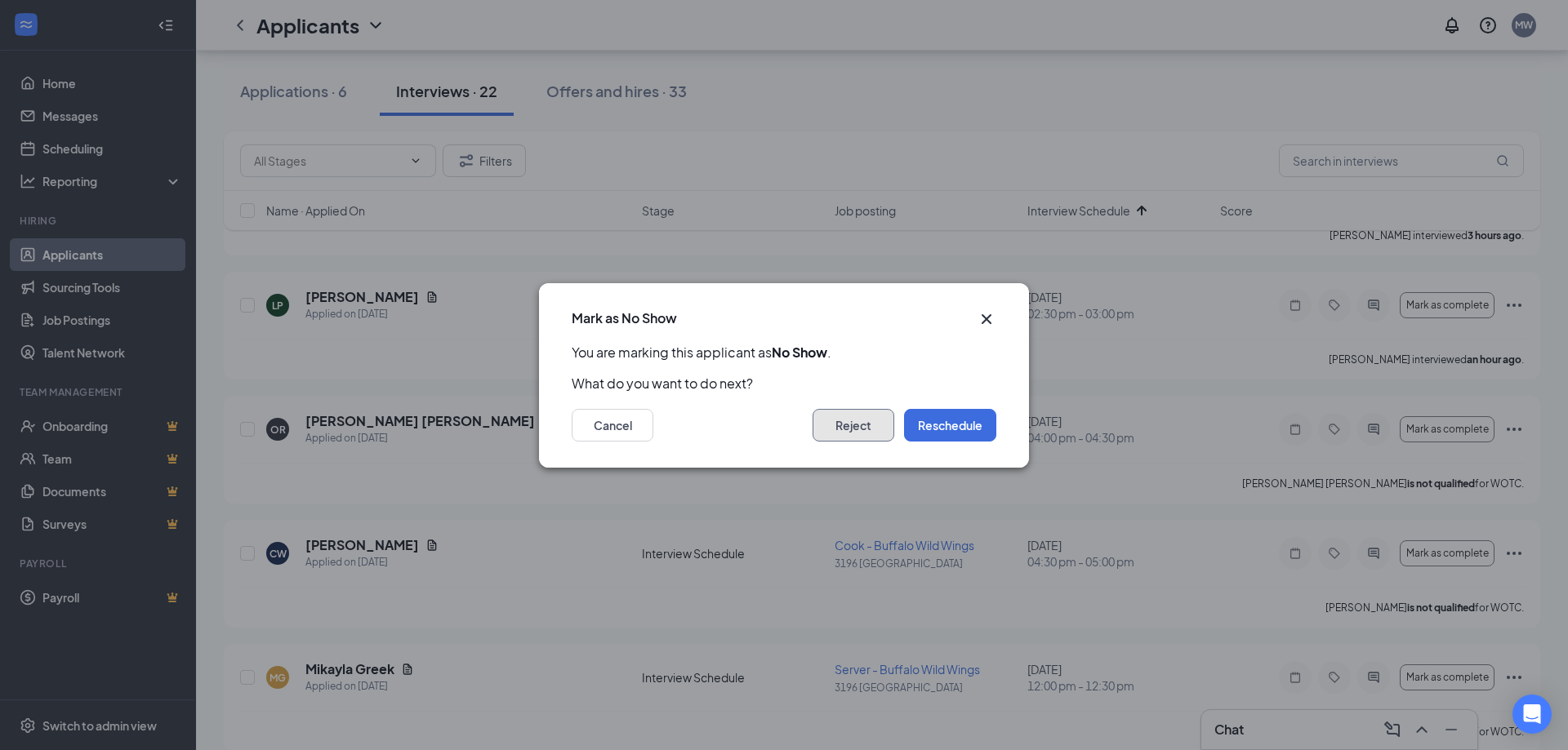
click at [864, 436] on button "Reject" at bounding box center [854, 426] width 82 height 33
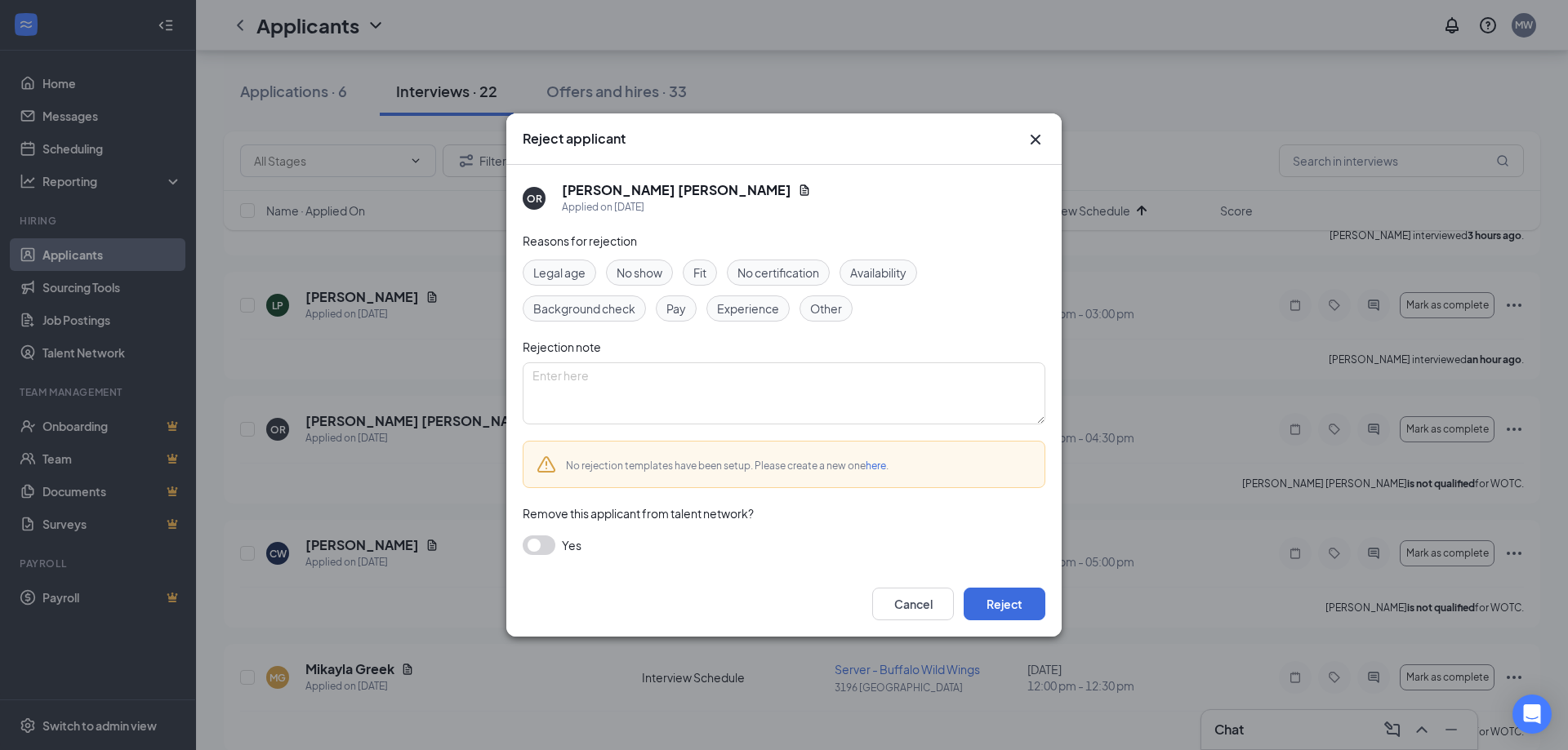
click at [647, 273] on span "No show" at bounding box center [639, 272] width 46 height 18
click at [659, 379] on textarea at bounding box center [783, 393] width 522 height 62
paste textarea "Applicant did not show up to interview."
type textarea "Applicant did not show up to interview."
click at [1017, 607] on button "Reject" at bounding box center [1004, 604] width 82 height 33
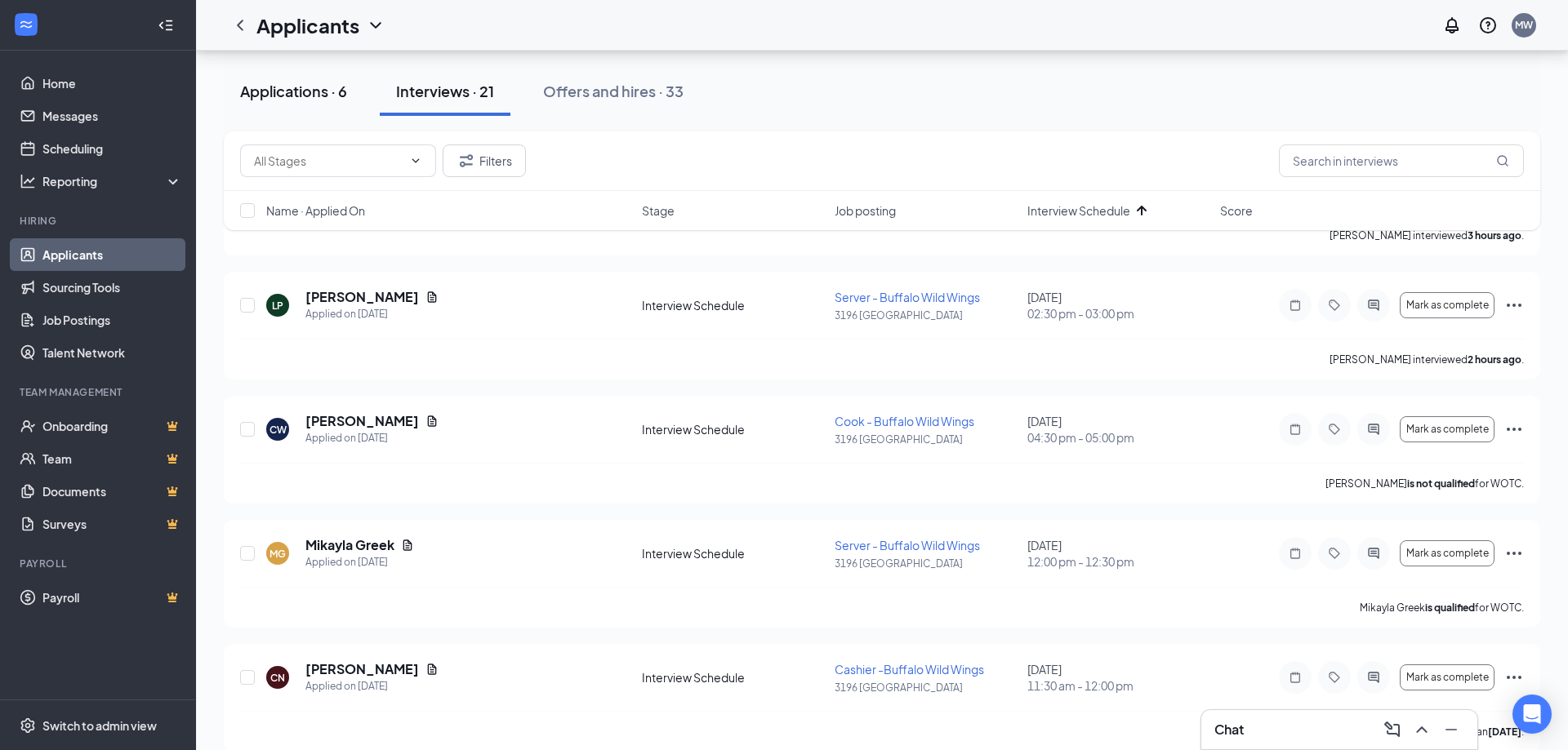
click at [329, 86] on div "Applications · 6" at bounding box center [293, 90] width 107 height 20
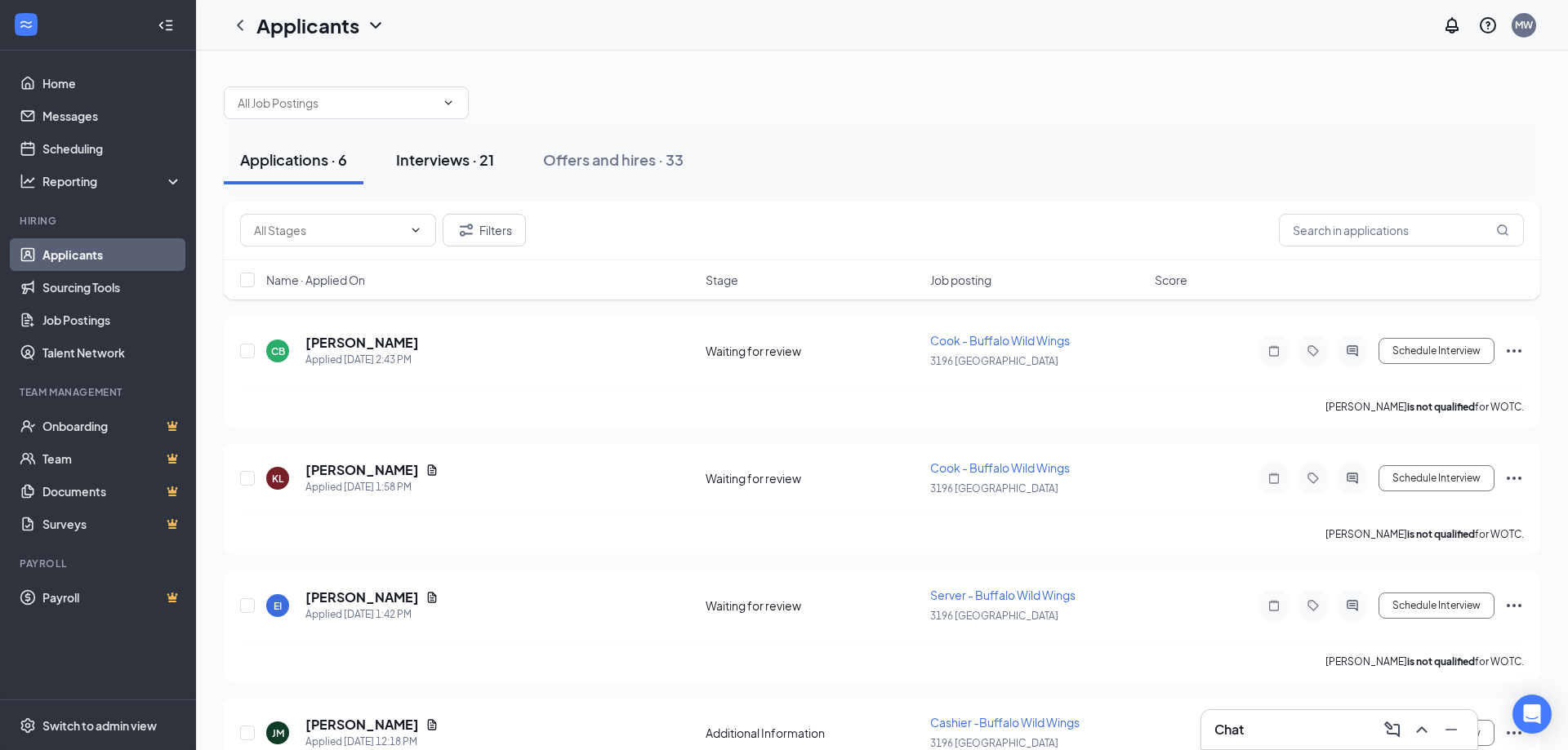
click at [440, 156] on div "Interviews · 21" at bounding box center [445, 159] width 98 height 20
